Goal: Task Accomplishment & Management: Complete application form

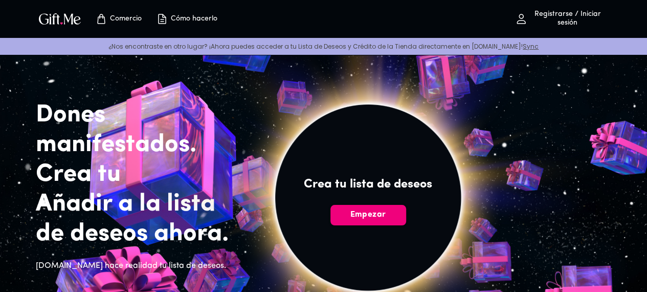
click at [386, 218] on font "Empezar" at bounding box center [368, 214] width 36 height 8
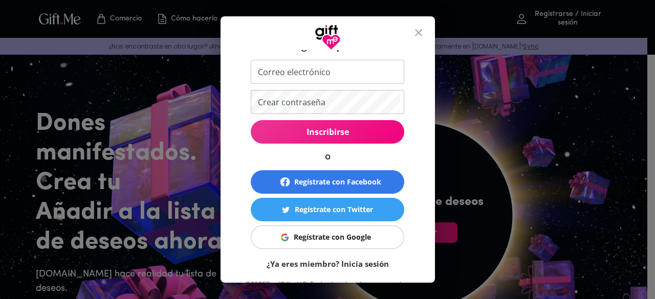
scroll to position [54, 0]
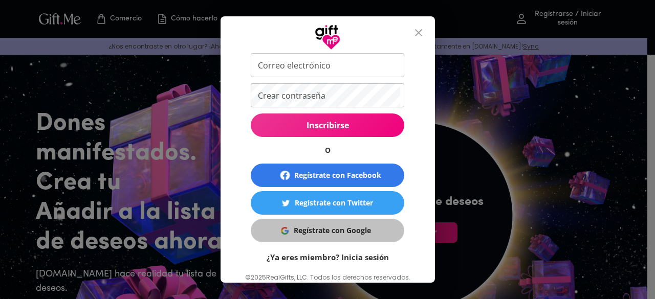
click at [364, 236] on div "Regístrate con Google" at bounding box center [332, 230] width 77 height 11
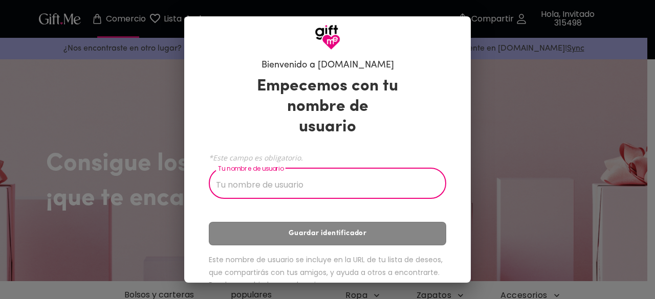
click at [345, 170] on input "Tu nombre de usuario" at bounding box center [322, 184] width 226 height 29
type input "[PERSON_NAME]"
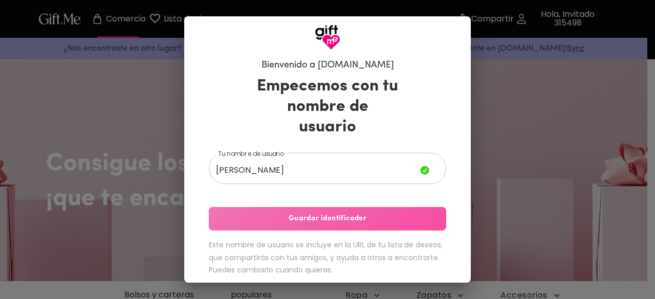
click at [340, 212] on button "Guardar identificador" at bounding box center [327, 219] width 237 height 24
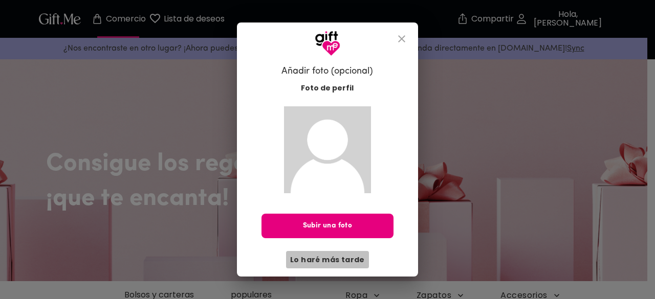
click at [336, 261] on font "Lo haré más tarde" at bounding box center [327, 260] width 75 height 10
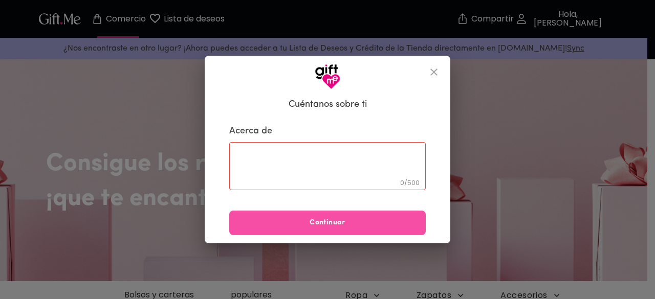
click at [335, 226] on font "Continuar" at bounding box center [327, 223] width 36 height 8
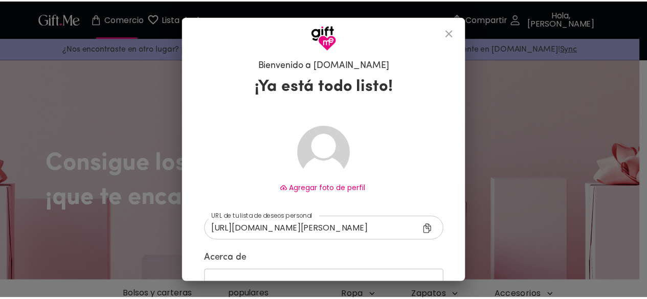
scroll to position [88, 0]
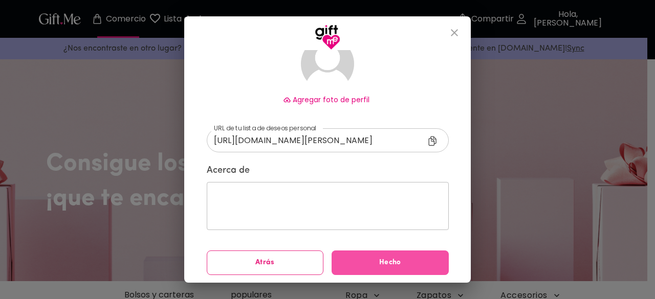
click at [380, 267] on font "Hecho" at bounding box center [390, 262] width 22 height 11
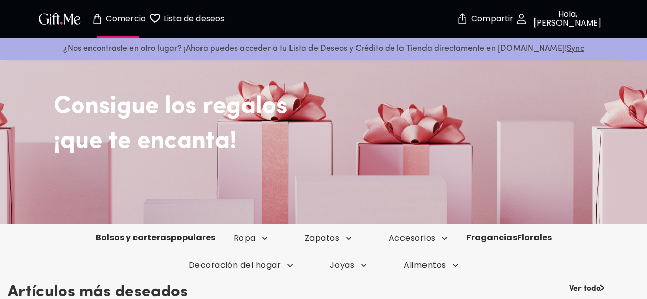
scroll to position [61, 0]
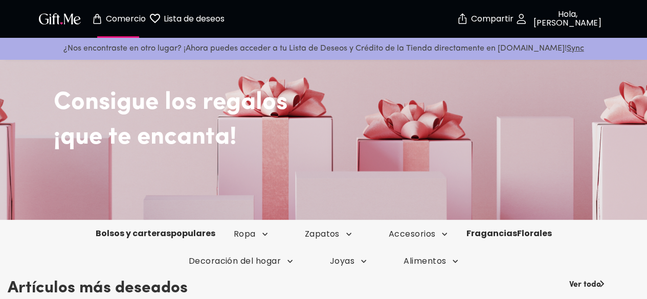
drag, startPoint x: 548, startPoint y: 165, endPoint x: 478, endPoint y: 171, distance: 70.3
click at [478, 171] on div "Consigue los regalos ¡que te encanta!" at bounding box center [323, 107] width 647 height 225
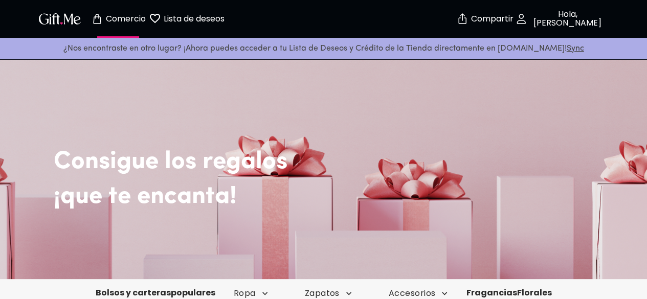
scroll to position [0, 0]
